Goal: Navigation & Orientation: Go to known website

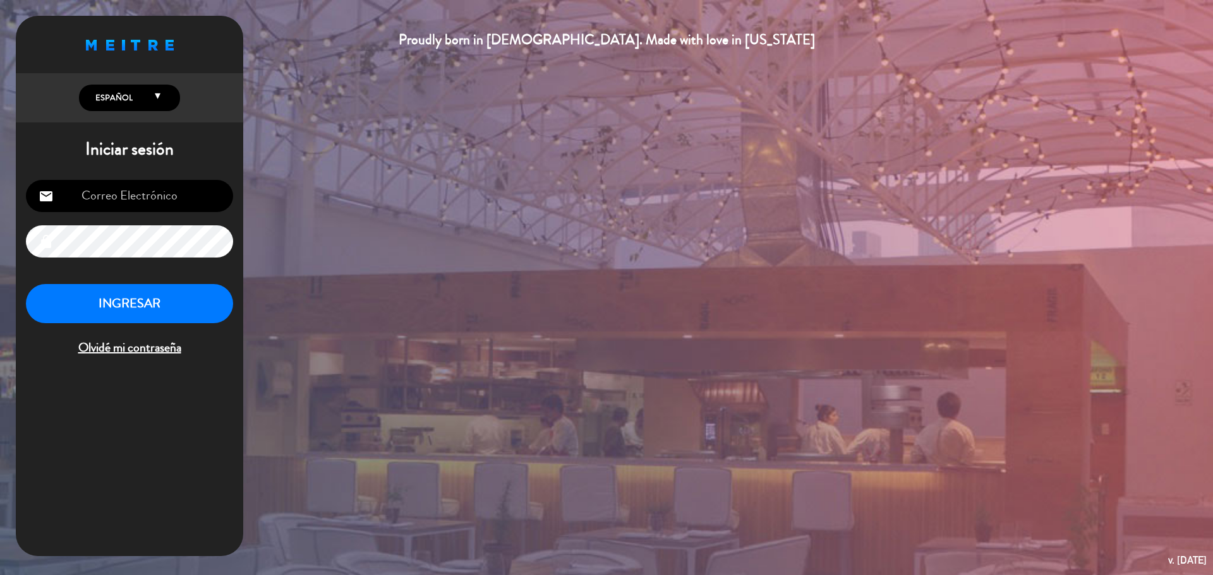
type input "[EMAIL_ADDRESS][DOMAIN_NAME]"
click at [128, 294] on button "INGRESAR" at bounding box center [129, 304] width 207 height 40
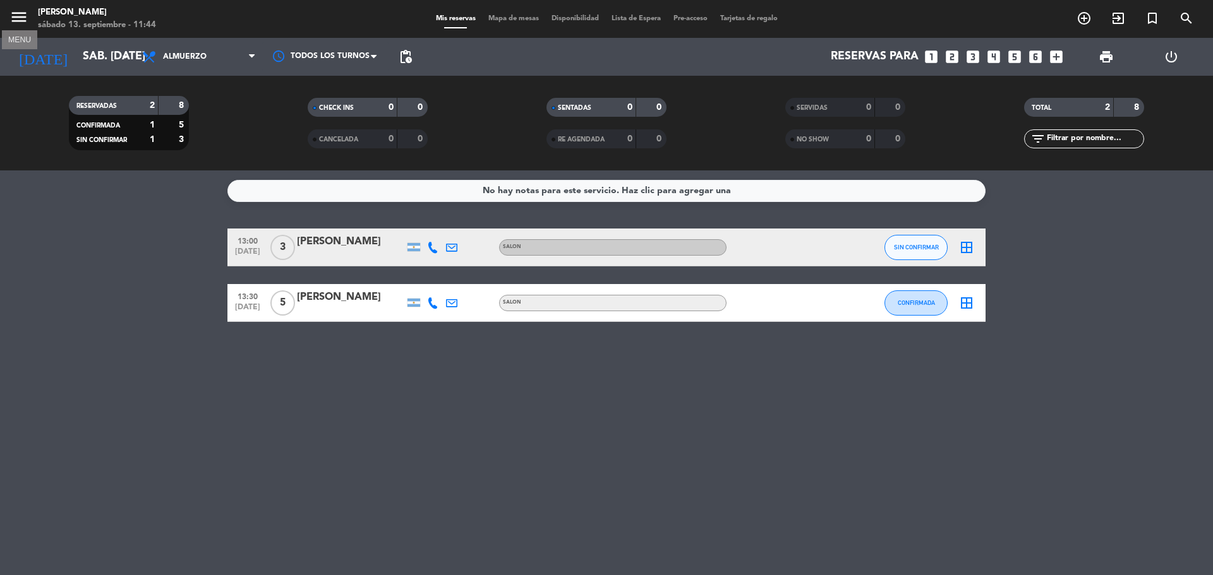
click at [24, 15] on icon "menu" at bounding box center [18, 17] width 19 height 19
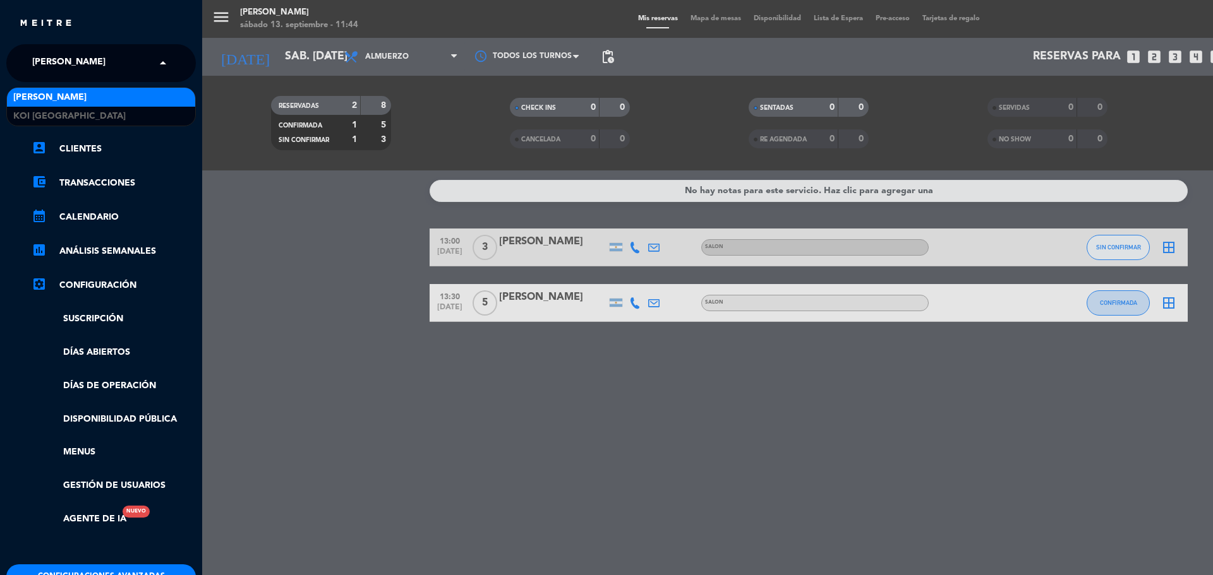
click at [124, 66] on input "text" at bounding box center [102, 64] width 154 height 28
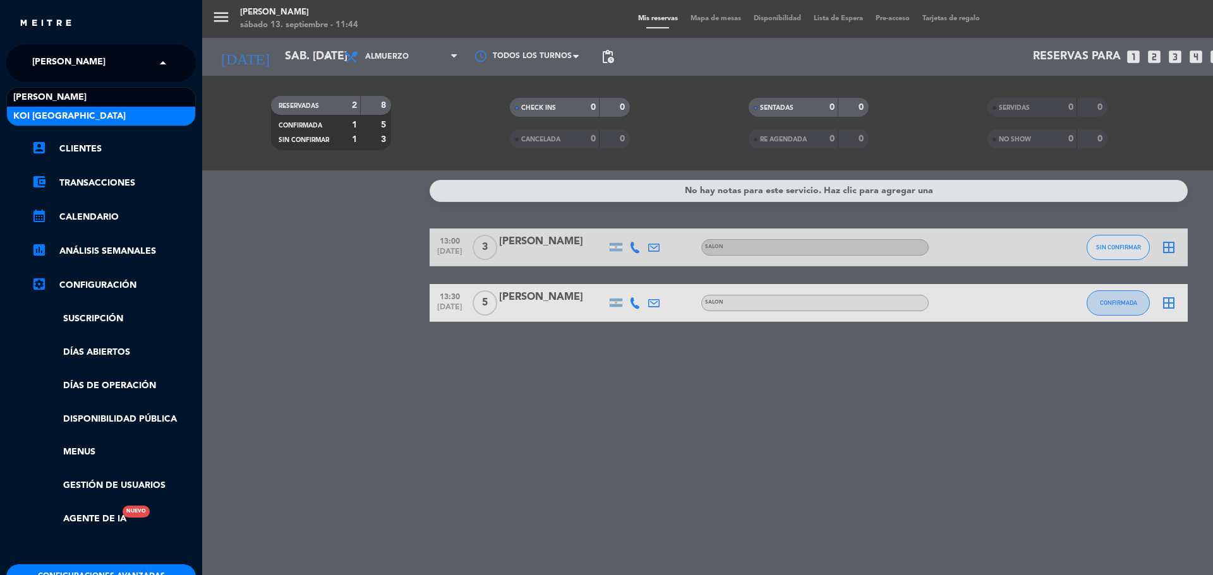
click at [100, 122] on div "KOI [GEOGRAPHIC_DATA]" at bounding box center [101, 116] width 188 height 19
